Goal: Browse casually

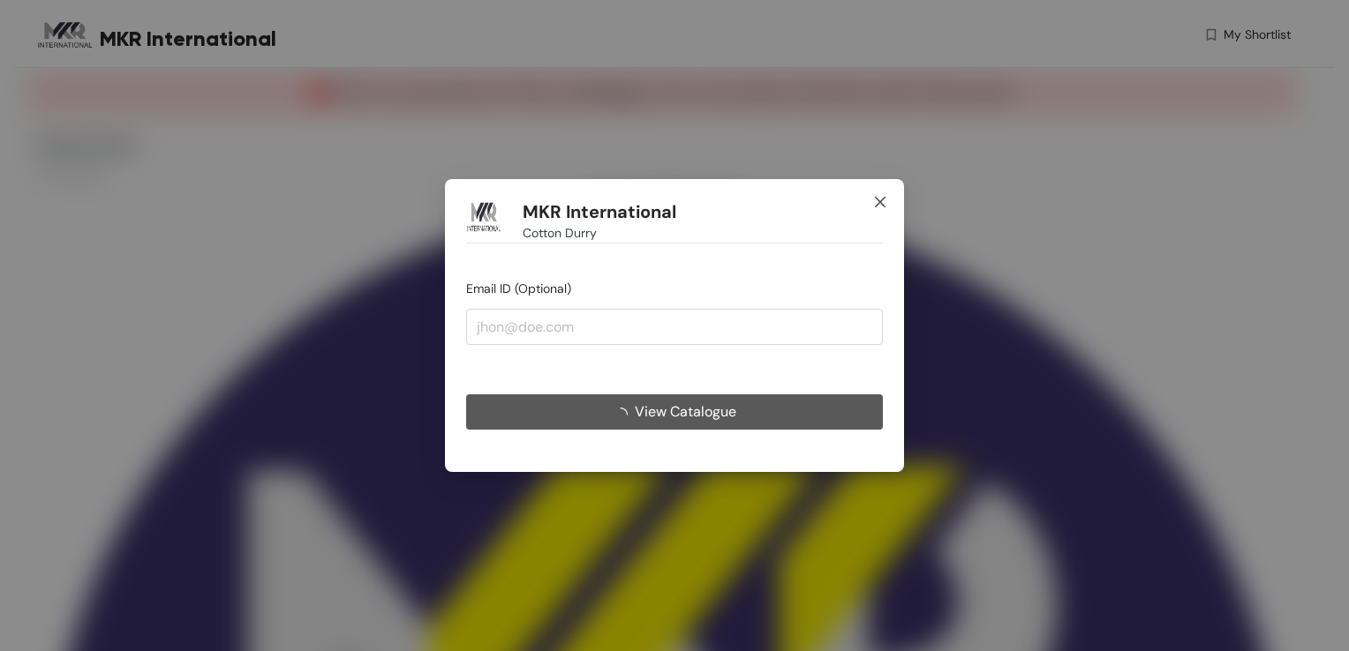
click at [877, 202] on icon "close" at bounding box center [880, 202] width 14 height 14
click at [878, 203] on icon "close" at bounding box center [880, 202] width 11 height 11
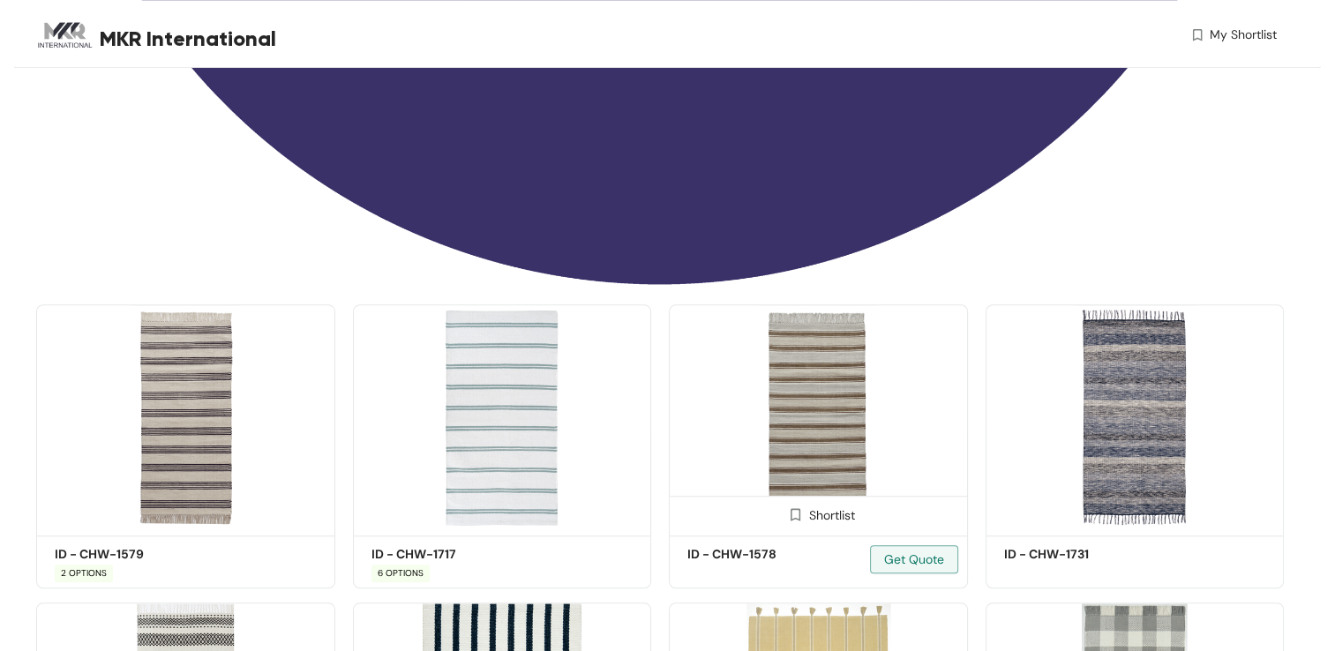
scroll to position [1147, 0]
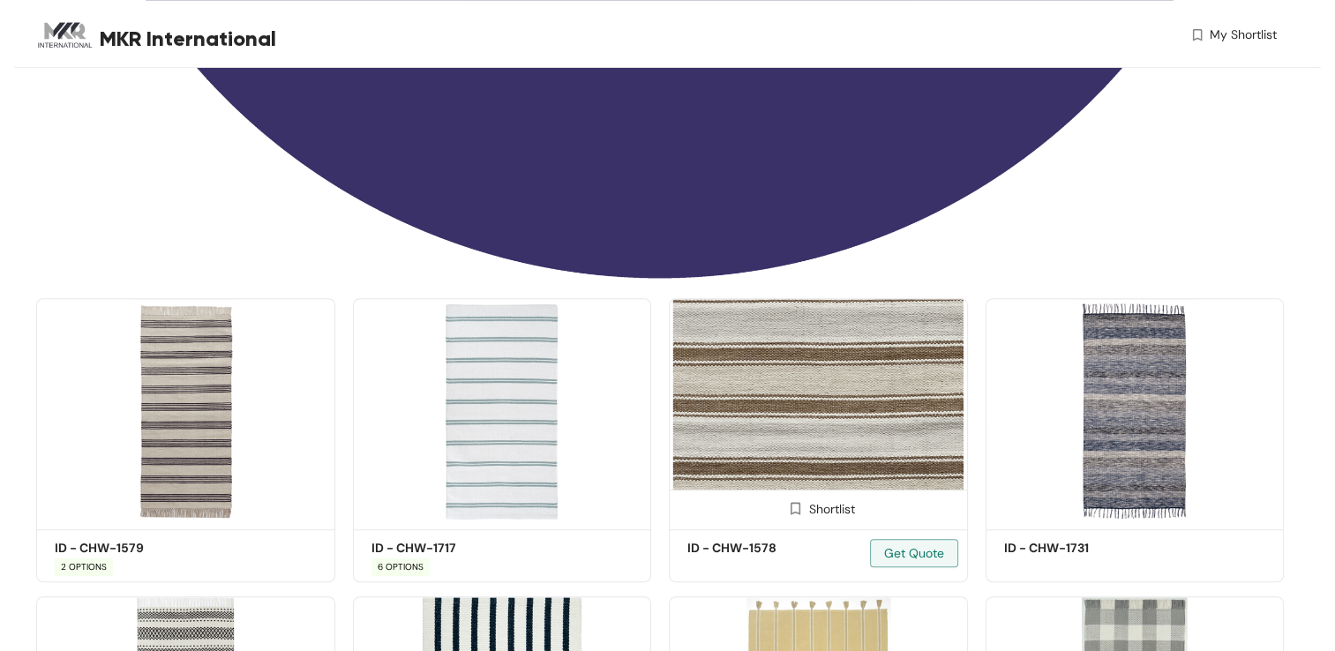
click at [829, 422] on img at bounding box center [818, 410] width 299 height 225
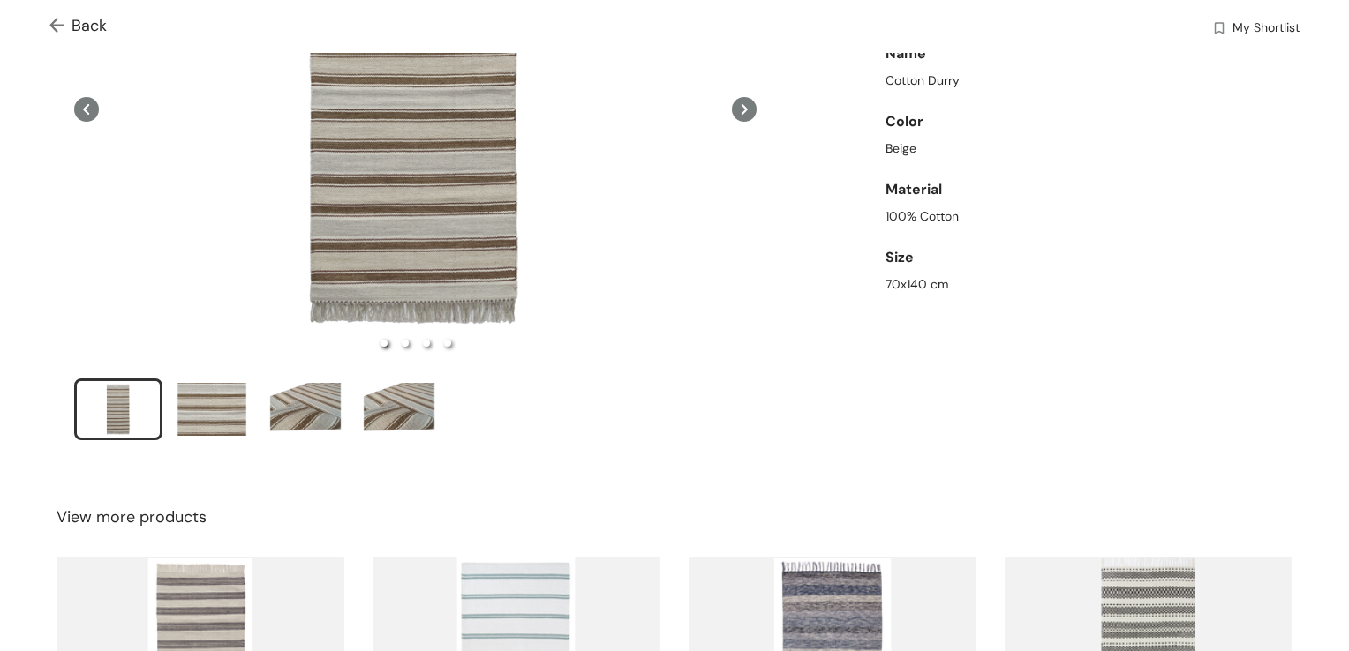
scroll to position [265, 0]
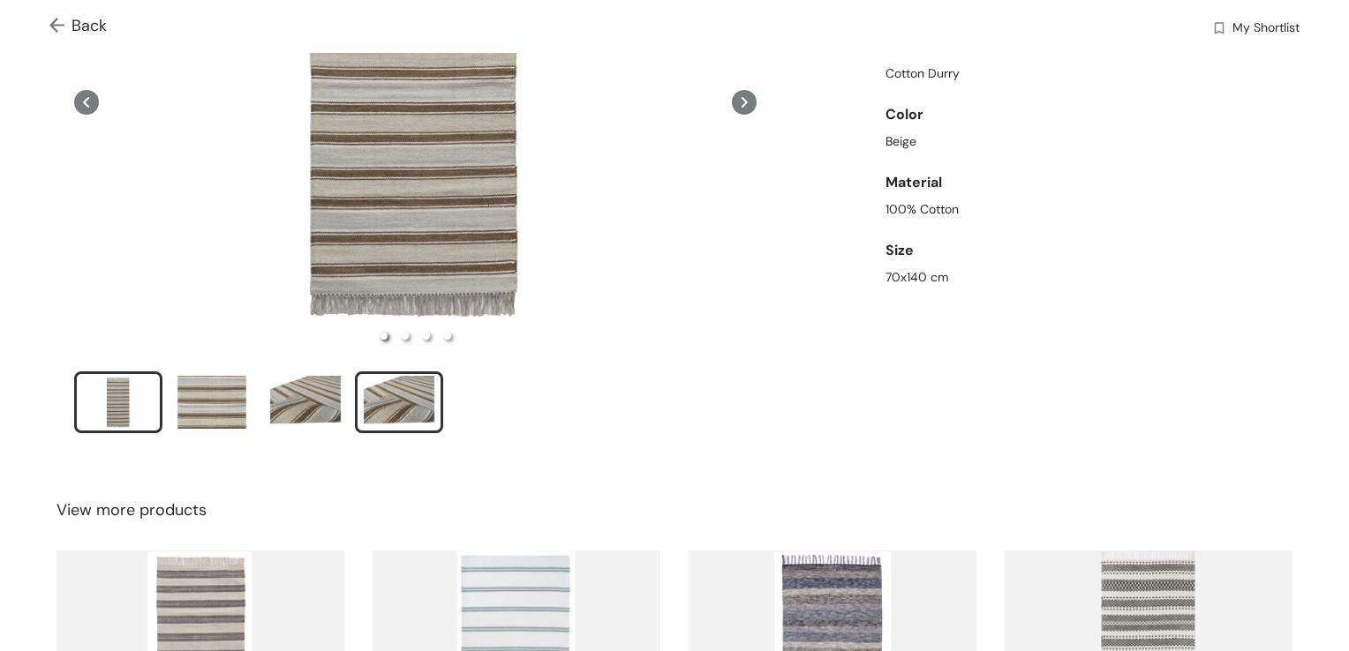
click at [388, 393] on div "slide item 4" at bounding box center [398, 402] width 79 height 53
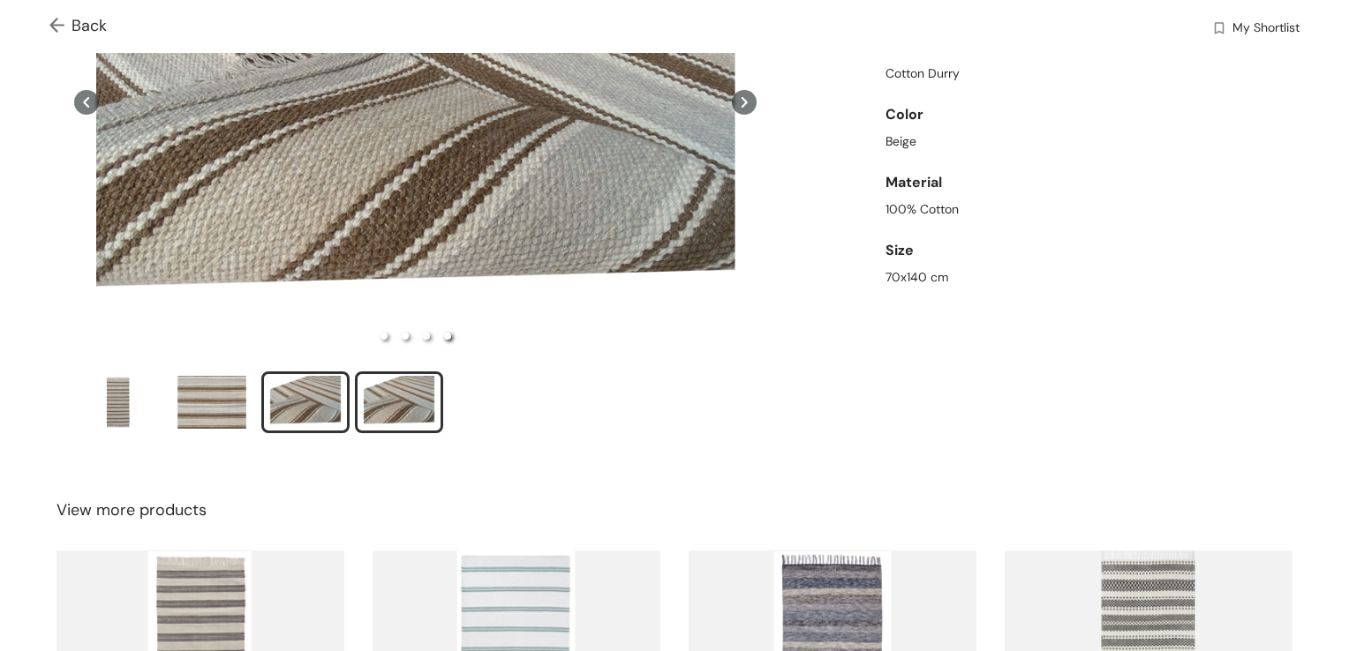
click at [303, 402] on div "slide item 3" at bounding box center [305, 402] width 79 height 53
click at [222, 392] on div "slide item 2" at bounding box center [211, 402] width 79 height 53
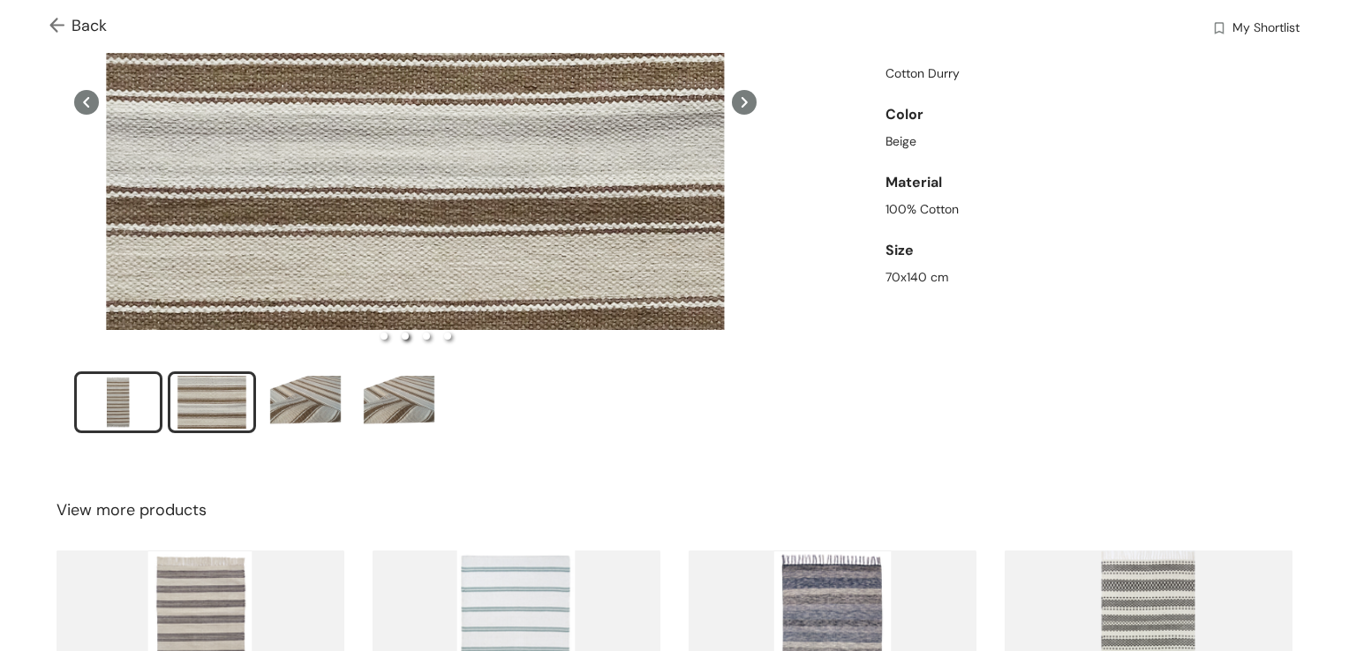
click at [118, 400] on div "slide item 1" at bounding box center [118, 402] width 79 height 53
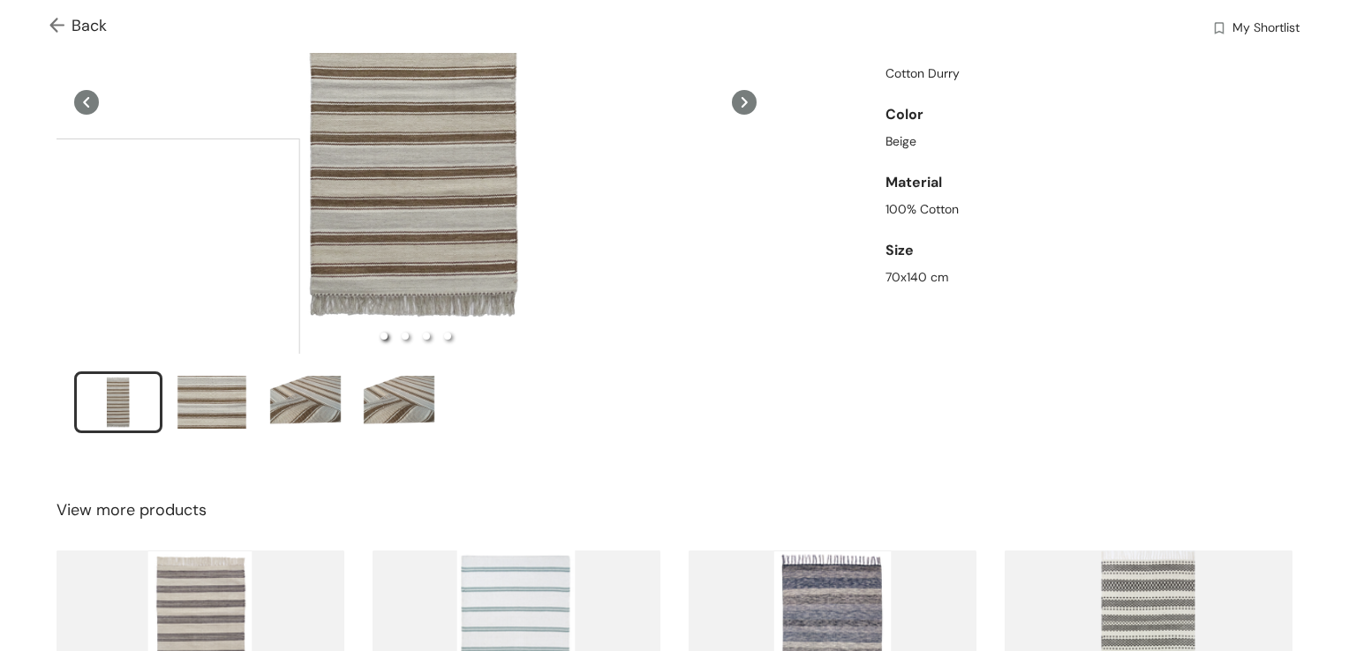
click at [54, 33] on img at bounding box center [60, 27] width 22 height 19
click at [53, 26] on div "Back My Shortlist Catalogue / Product / ID: CHW-1578 Showing 3 / 32 products Sh…" at bounding box center [674, 159] width 1320 height 318
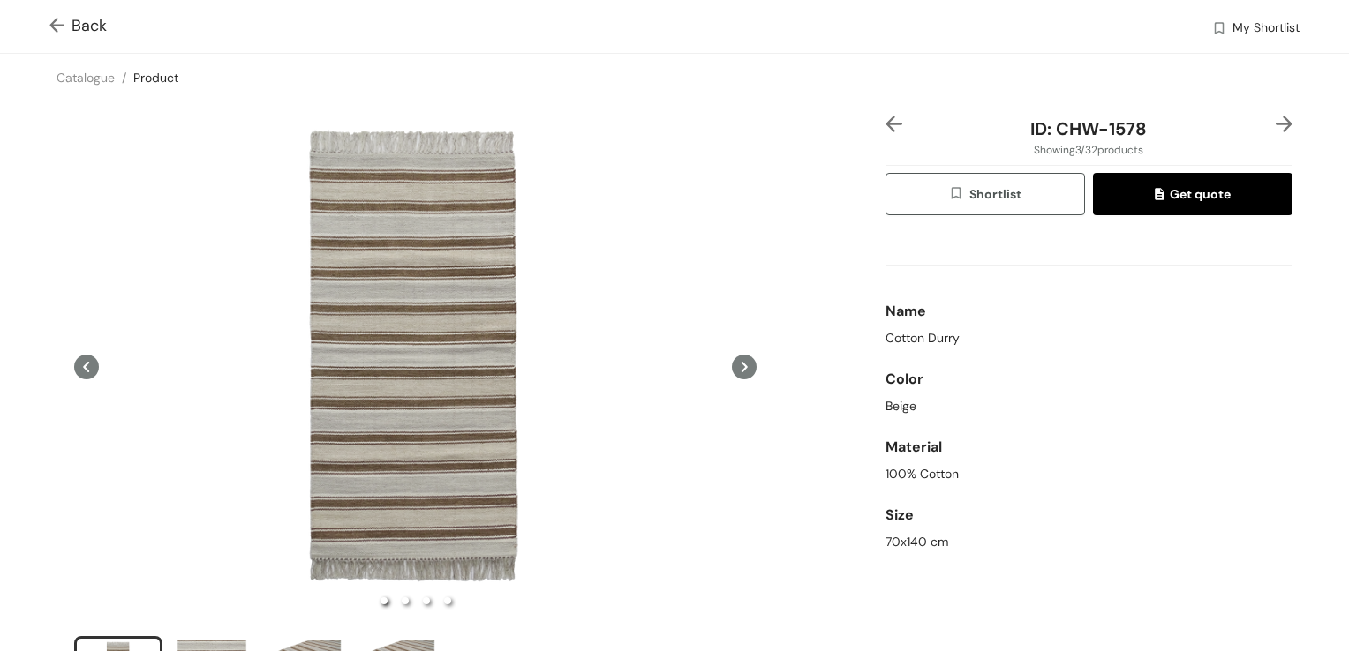
click at [60, 25] on img at bounding box center [60, 27] width 22 height 19
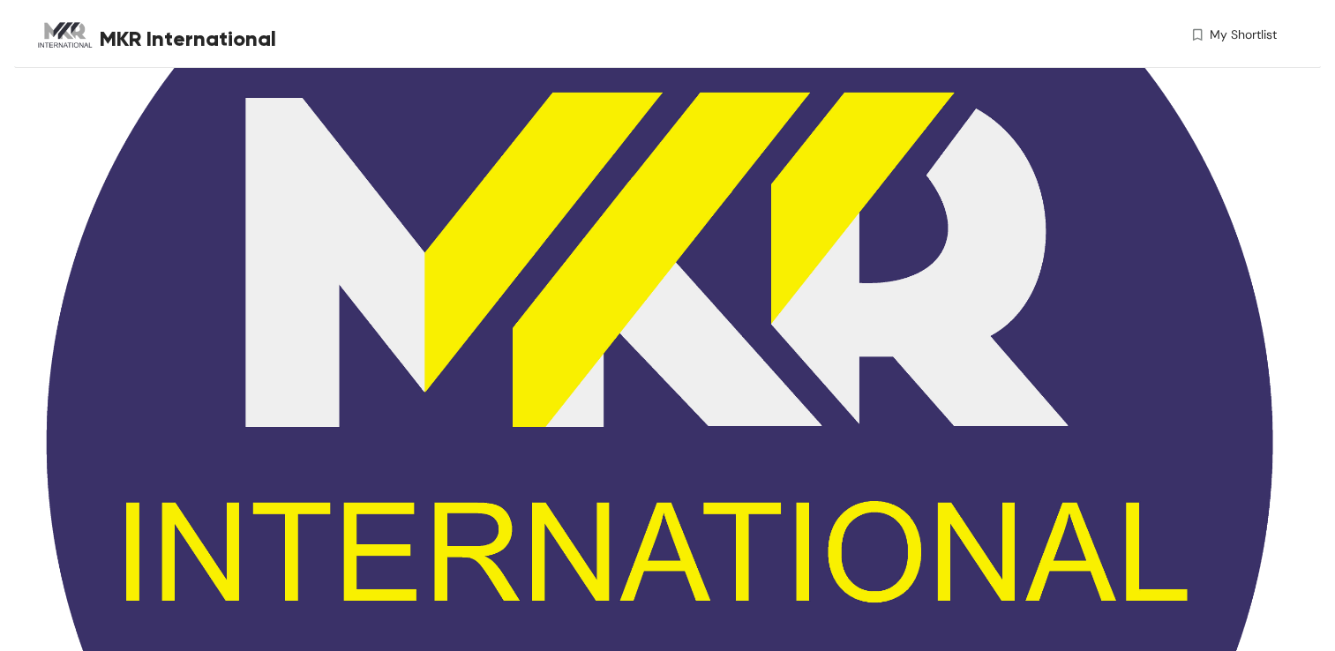
scroll to position [340, 0]
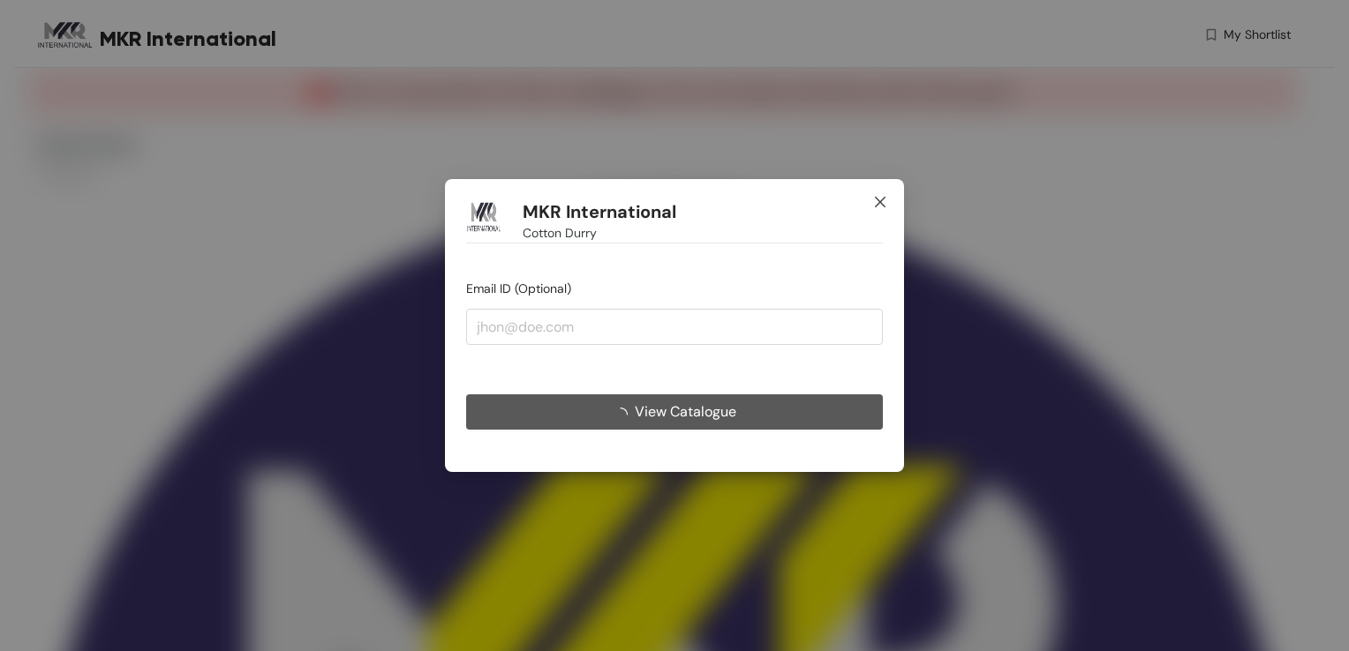
click at [872, 196] on span "Close" at bounding box center [880, 203] width 48 height 48
